Goal: Transaction & Acquisition: Subscribe to service/newsletter

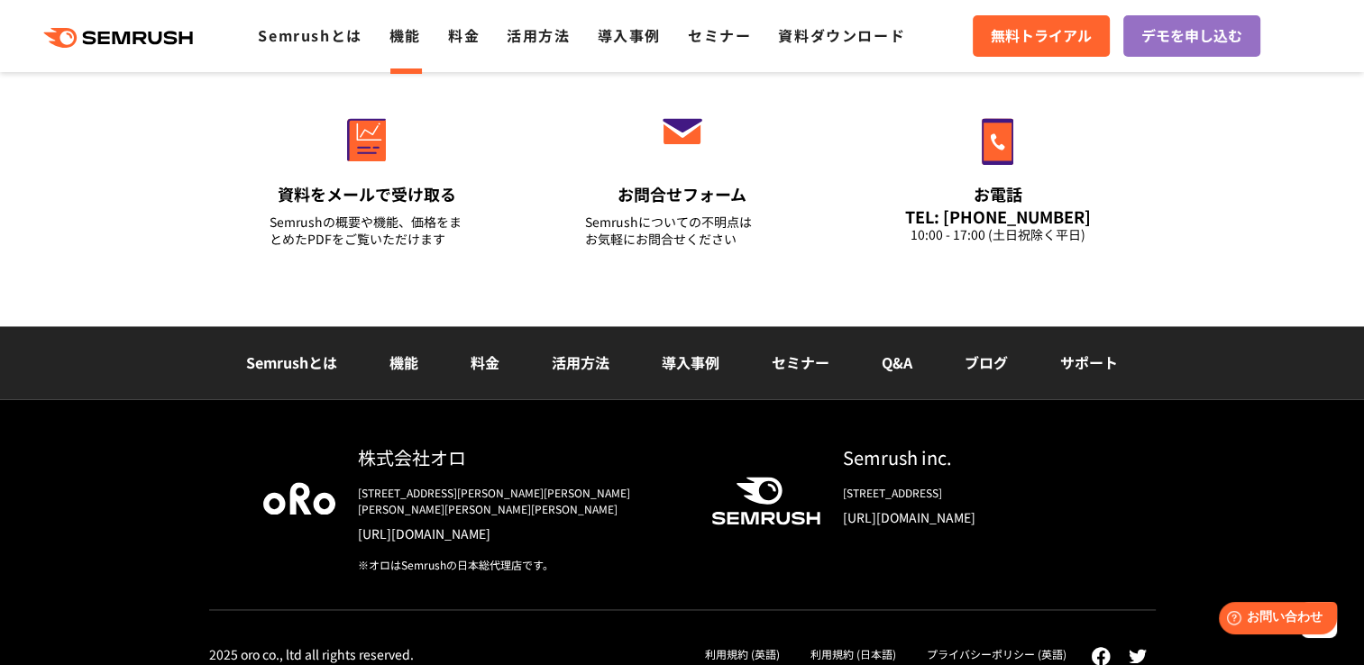
scroll to position [2237, 0]
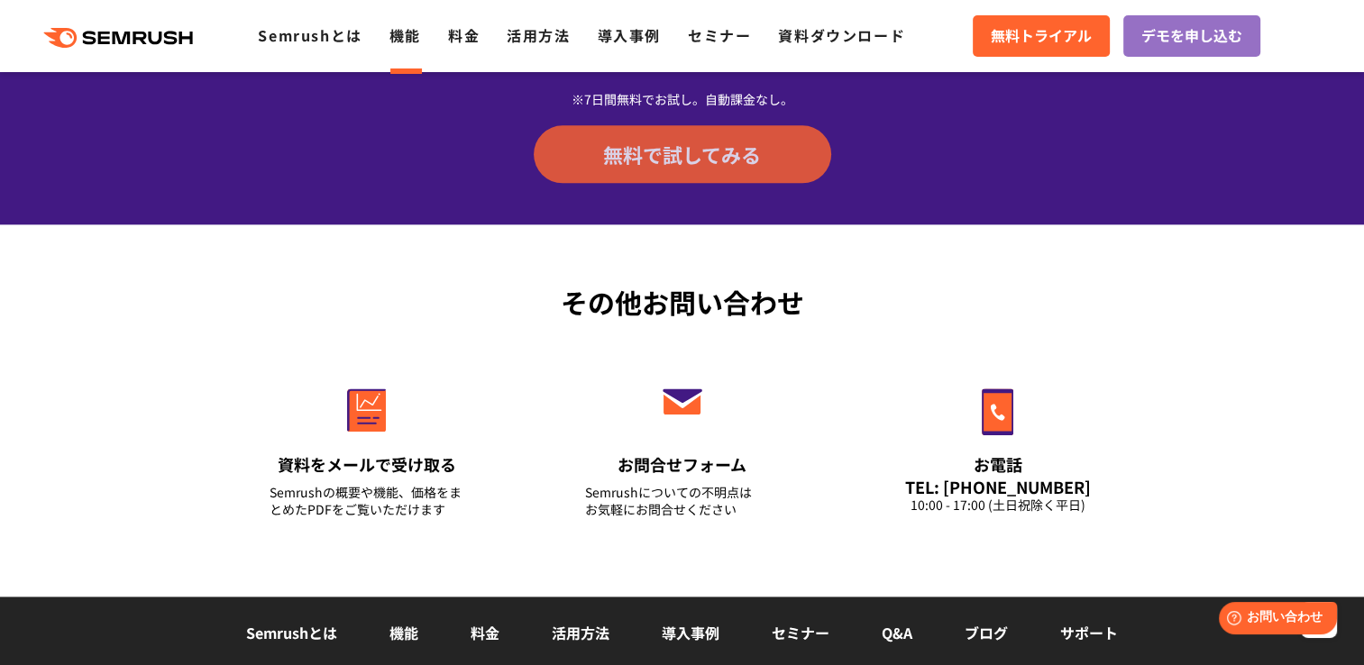
click at [754, 145] on span "無料で試してみる" at bounding box center [682, 154] width 158 height 27
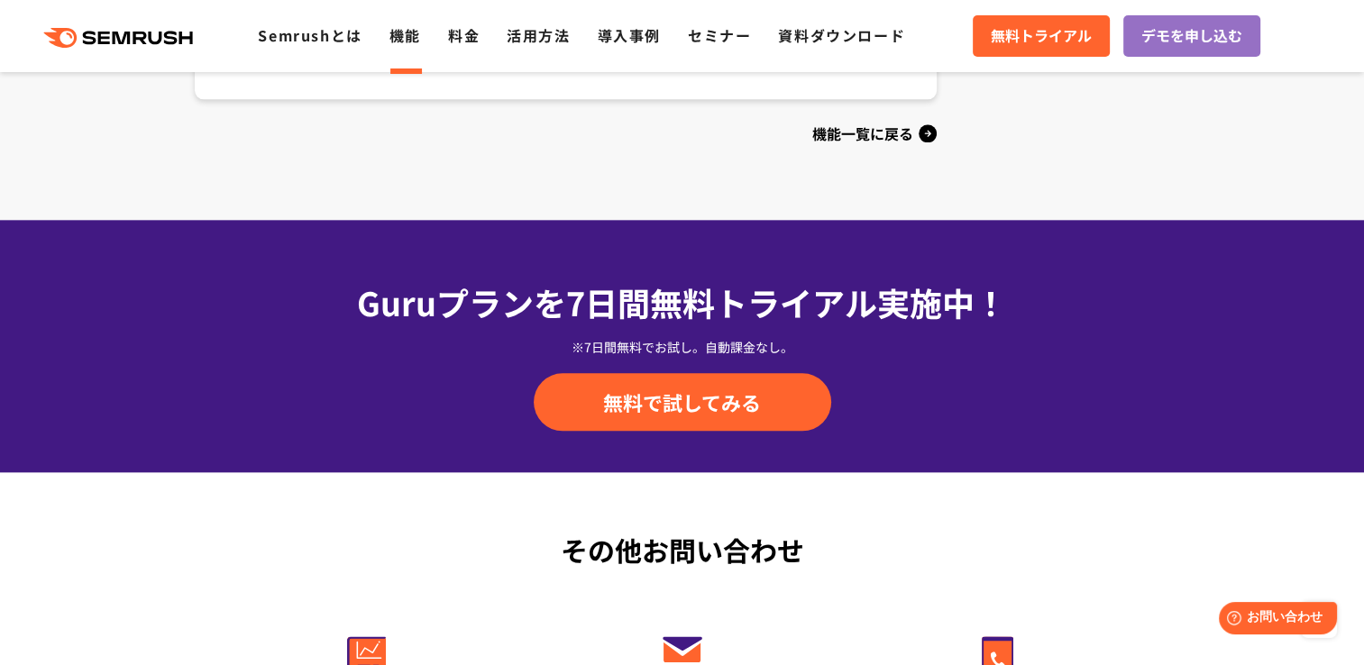
scroll to position [1966, 0]
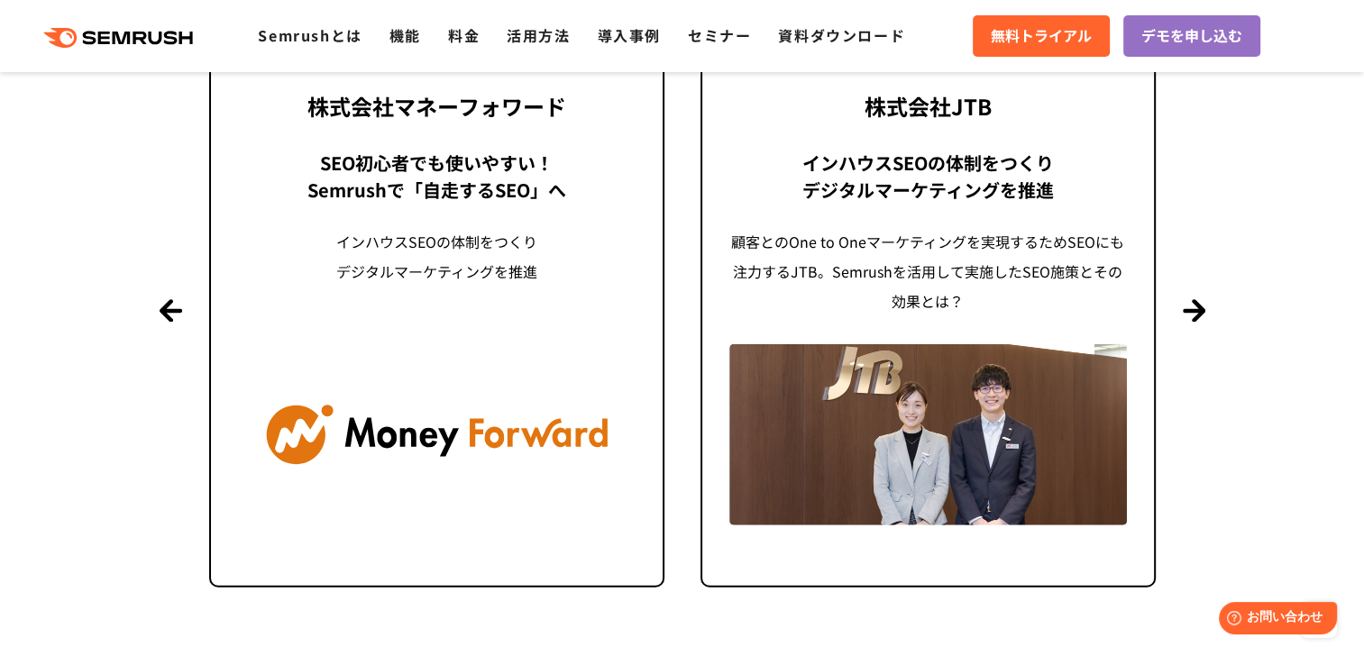
scroll to position [4418, 0]
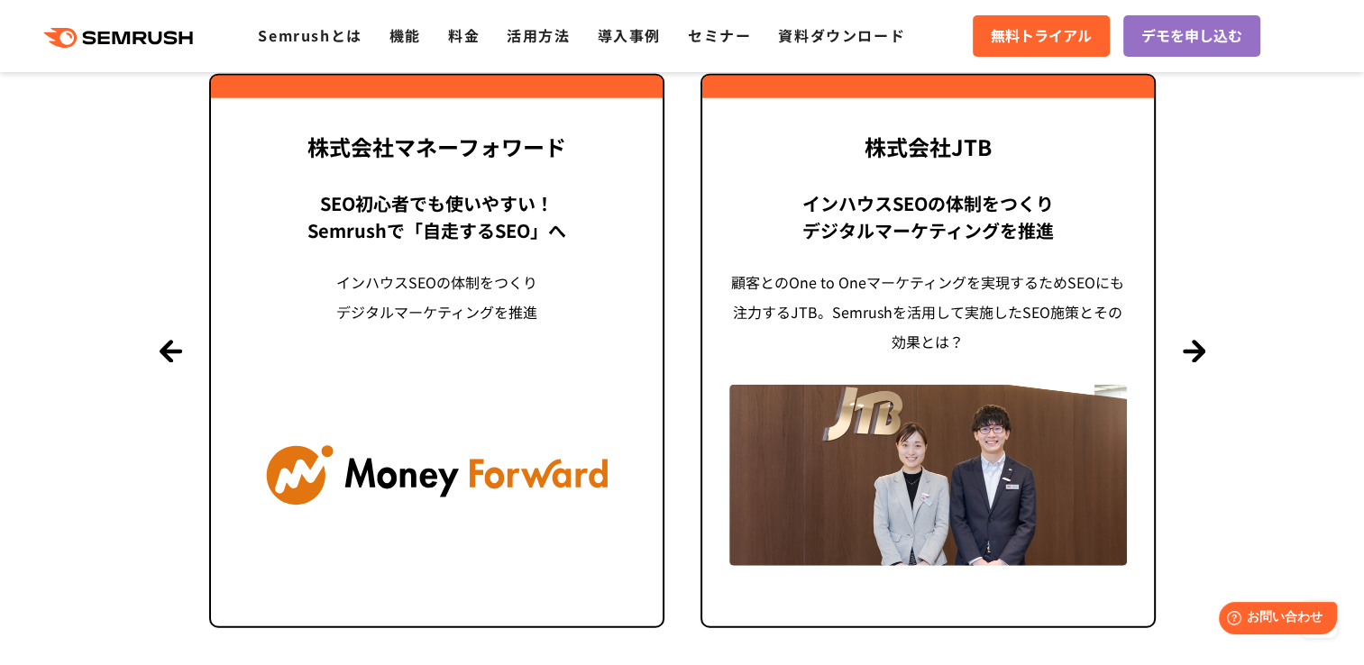
click at [1191, 336] on section "導入事例 世界1000万ユーザーが利用する Semrushの導入事例 Previous 株式会社LIXIL 「テクニカルSEOの実践でサイトを健全に Site…" at bounding box center [682, 259] width 1364 height 951
click at [1191, 344] on button "Next" at bounding box center [1194, 351] width 23 height 23
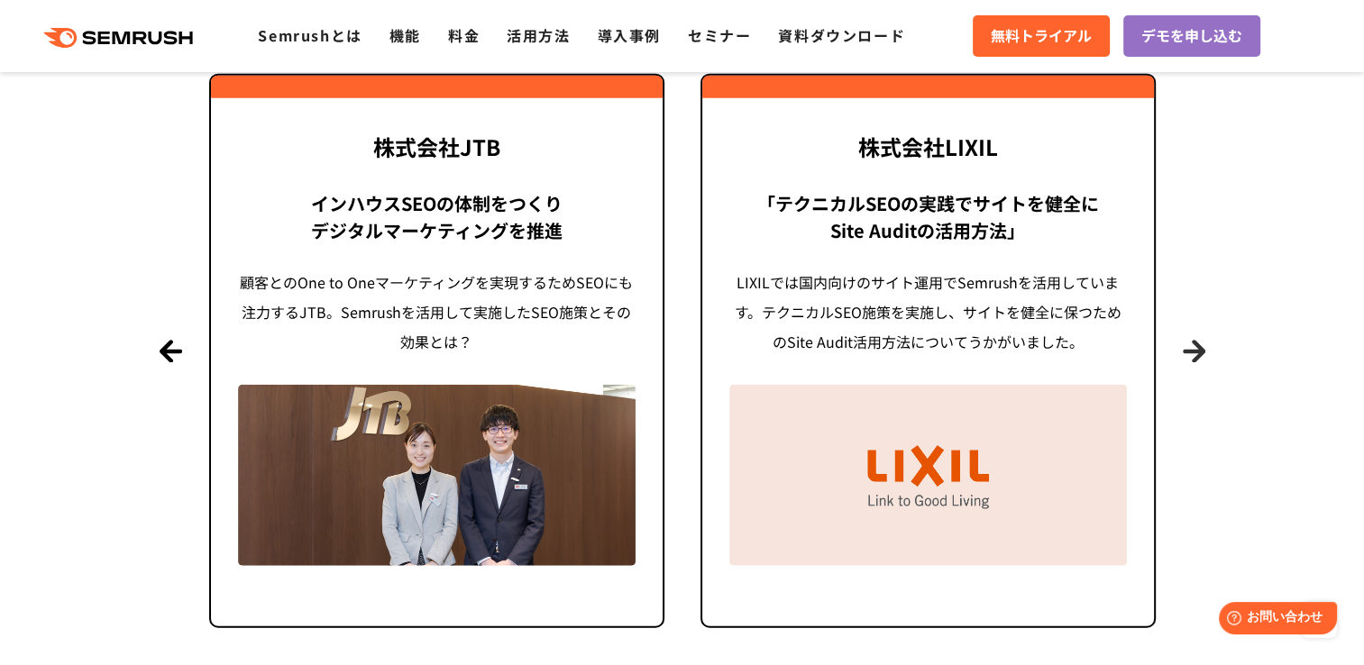
click at [1191, 344] on button "Next" at bounding box center [1194, 351] width 23 height 23
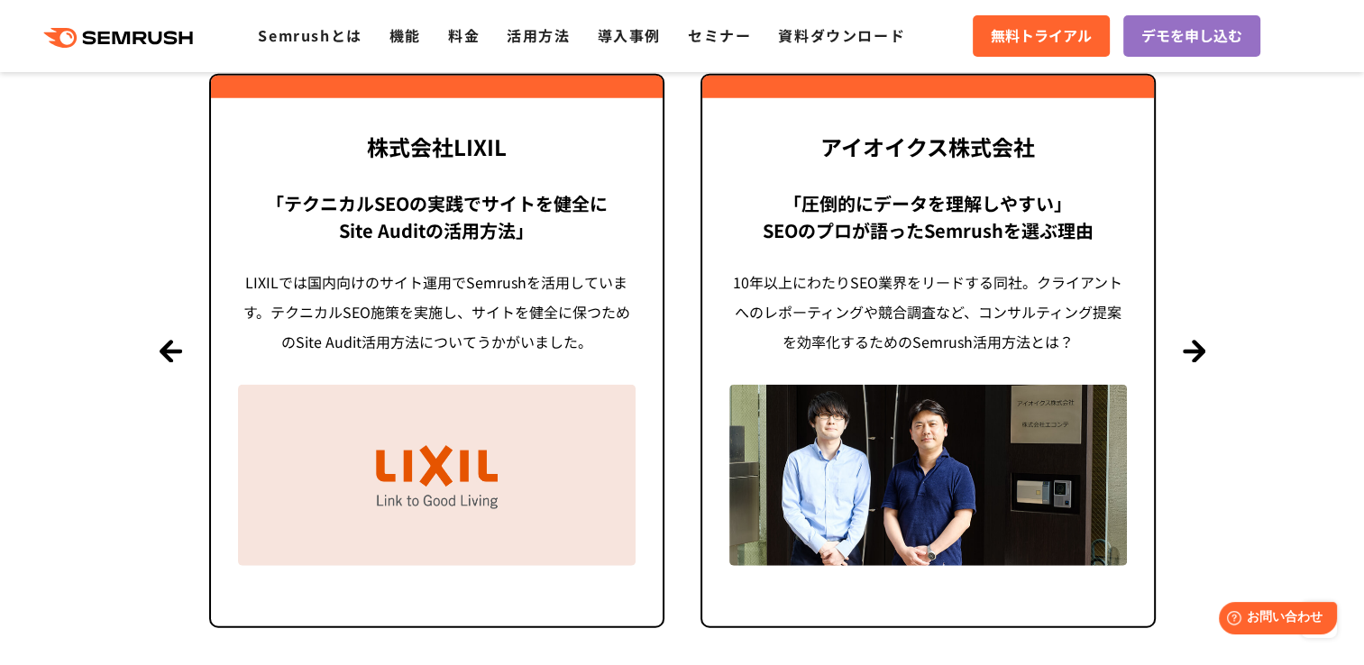
click at [1177, 368] on section "導入事例 世界1000万ユーザーが利用する Semrushの導入事例 Previous 株式会社LIXIL 「テクニカルSEOの実践でサイトを健全に Site…" at bounding box center [682, 259] width 1364 height 951
